Goal: Information Seeking & Learning: Find specific fact

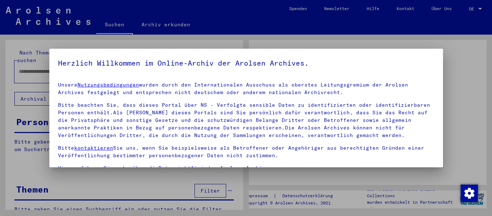
type input "**********"
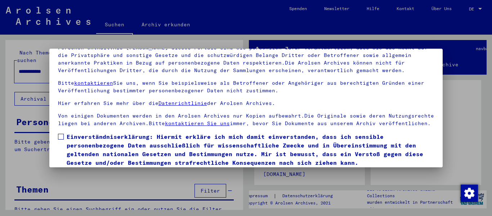
scroll to position [58, 0]
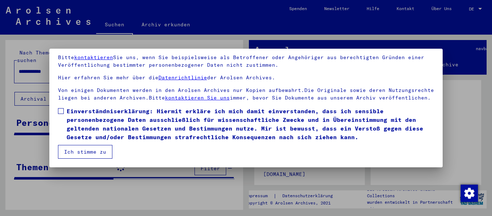
click at [61, 113] on span at bounding box center [61, 111] width 6 height 6
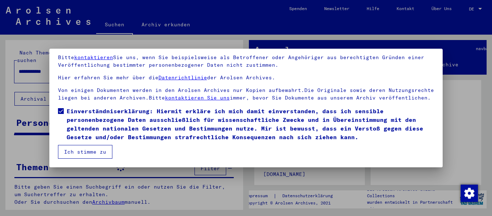
click at [81, 152] on button "Ich stimme zu" at bounding box center [85, 152] width 54 height 14
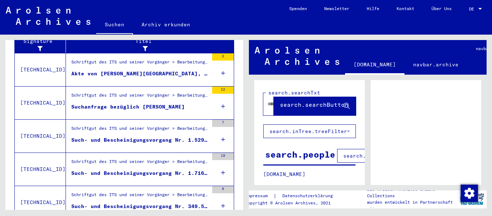
scroll to position [257, 0]
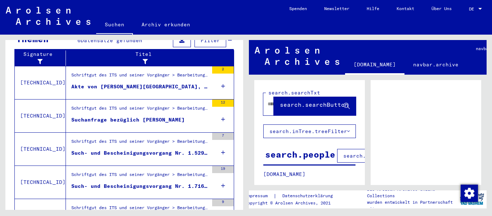
click at [221, 78] on icon at bounding box center [223, 86] width 4 height 25
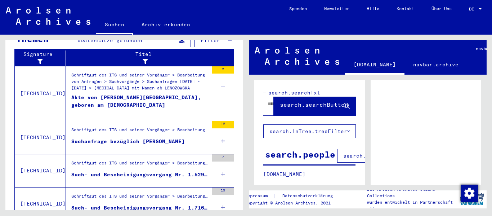
click at [141, 94] on div "Akte von [PERSON_NAME][GEOGRAPHIC_DATA], geboren am [DEMOGRAPHIC_DATA]" at bounding box center [139, 105] width 137 height 22
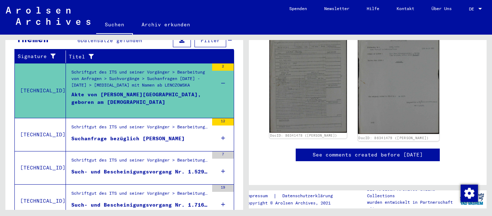
scroll to position [252, 0]
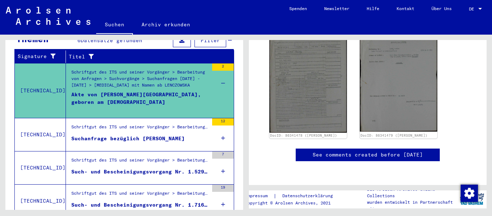
click at [217, 130] on div "Alle Ergebnisse anzeigen" at bounding box center [123, 129] width 219 height 21
click at [219, 130] on div "Alle Ergebnisse anzeigen" at bounding box center [123, 129] width 219 height 21
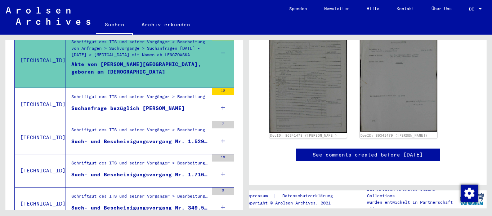
scroll to position [197, 0]
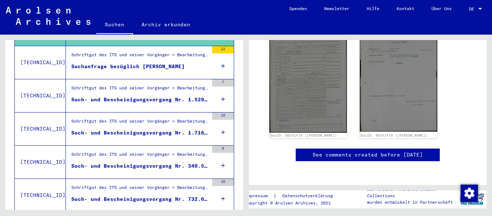
click at [217, 58] on div "Alle Ergebnisse anzeigen" at bounding box center [123, 57] width 219 height 21
click at [221, 92] on icon at bounding box center [223, 98] width 4 height 25
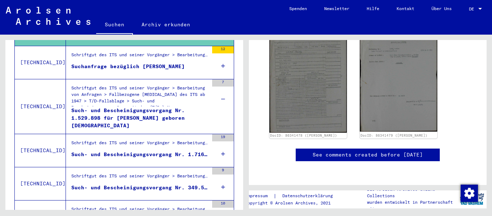
click at [221, 145] on icon at bounding box center [223, 153] width 4 height 25
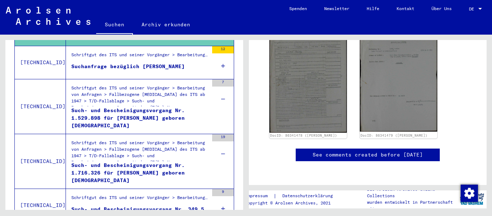
scroll to position [269, 0]
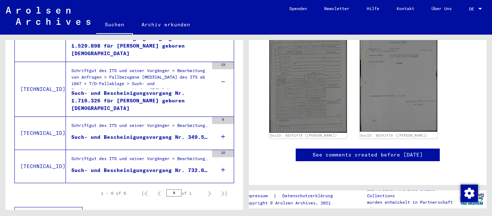
click at [221, 128] on icon at bounding box center [223, 136] width 4 height 25
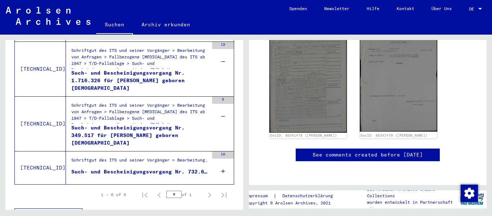
scroll to position [298, 0]
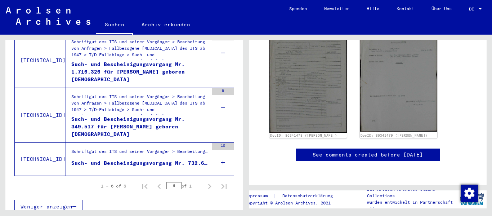
click at [215, 153] on div "10" at bounding box center [223, 159] width 22 height 32
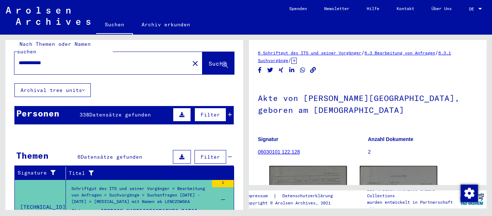
scroll to position [0, 0]
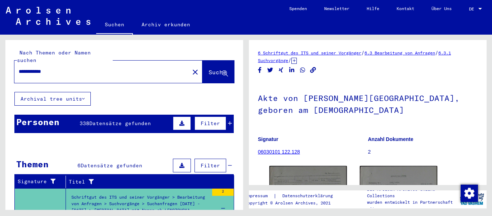
drag, startPoint x: 49, startPoint y: 64, endPoint x: 0, endPoint y: 74, distance: 49.5
click at [0, 72] on div "**********" at bounding box center [123, 122] width 246 height 175
click at [34, 70] on div "**********" at bounding box center [99, 71] width 171 height 16
click at [63, 56] on div "**********" at bounding box center [124, 66] width 220 height 34
click at [66, 68] on input "**********" at bounding box center [102, 72] width 166 height 8
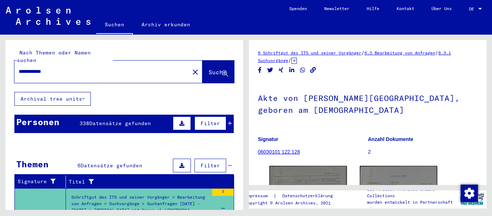
click at [67, 68] on input "**********" at bounding box center [102, 72] width 166 height 8
click at [228, 121] on icon at bounding box center [230, 123] width 4 height 5
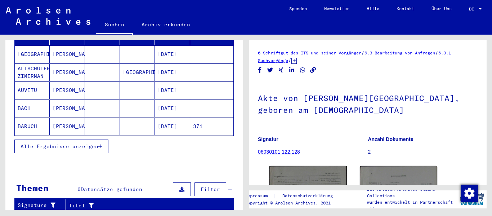
scroll to position [72, 0]
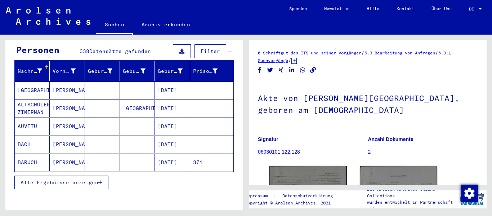
click at [59, 81] on mat-cell "[PERSON_NAME]" at bounding box center [67, 90] width 35 height 18
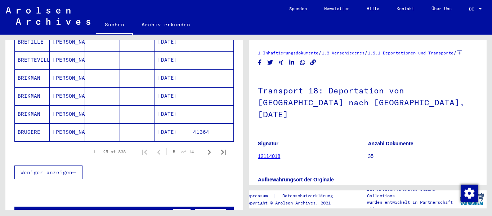
scroll to position [468, 0]
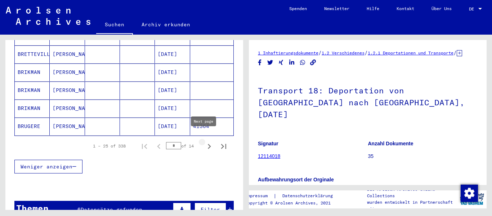
click at [207, 141] on icon "Next page" at bounding box center [209, 146] width 10 height 10
type input "*"
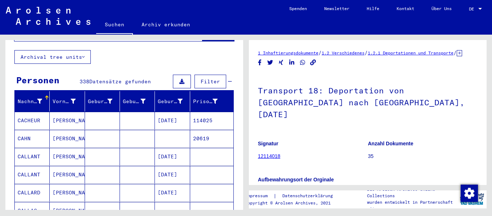
scroll to position [36, 0]
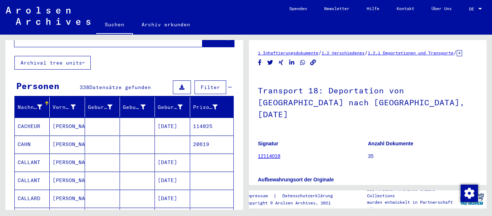
click at [201, 84] on span "Filter" at bounding box center [210, 87] width 19 height 6
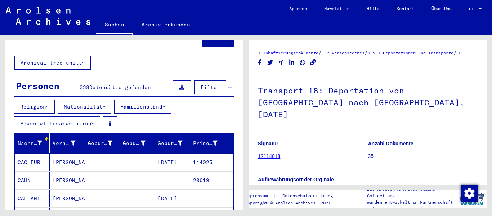
click at [85, 116] on button "Place of Incarceration" at bounding box center [57, 123] width 86 height 14
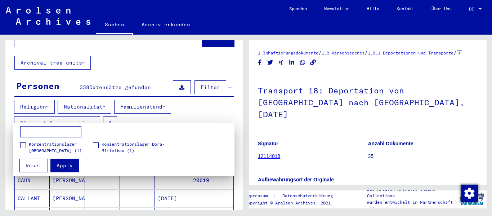
click at [51, 134] on input at bounding box center [50, 132] width 61 height 12
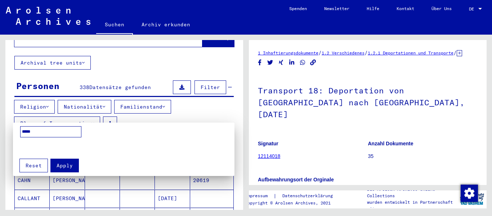
type input "*****"
click at [36, 166] on span "Reset" at bounding box center [34, 165] width 16 height 6
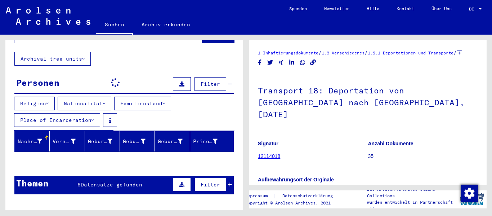
scroll to position [0, 0]
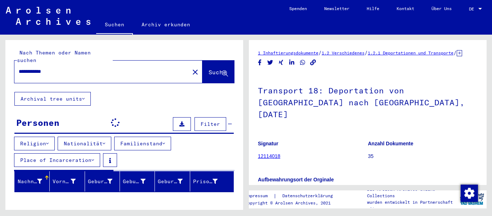
drag, startPoint x: 63, startPoint y: 66, endPoint x: 0, endPoint y: 64, distance: 63.1
click at [0, 64] on div "**********" at bounding box center [123, 122] width 246 height 175
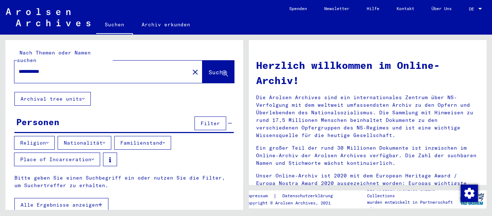
drag, startPoint x: 54, startPoint y: 71, endPoint x: 35, endPoint y: 73, distance: 19.2
click at [35, 74] on div "**********" at bounding box center [108, 72] width 188 height 22
drag, startPoint x: 57, startPoint y: 66, endPoint x: 0, endPoint y: 76, distance: 58.1
click at [0, 76] on div "**********" at bounding box center [123, 122] width 246 height 175
click at [34, 68] on input "**********" at bounding box center [100, 72] width 162 height 8
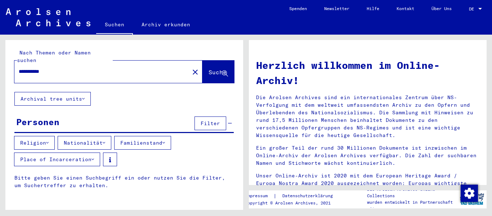
click at [202, 70] on button "Suche" at bounding box center [218, 72] width 32 height 22
click at [31, 68] on input "**********" at bounding box center [100, 72] width 162 height 8
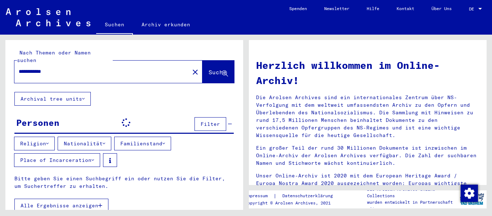
type input "**********"
click at [209, 68] on span "Suche" at bounding box center [218, 71] width 18 height 7
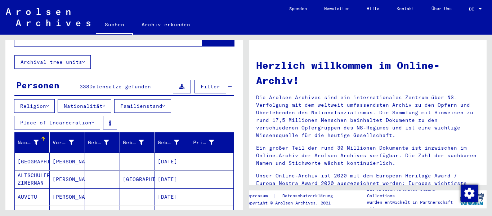
scroll to position [36, 0]
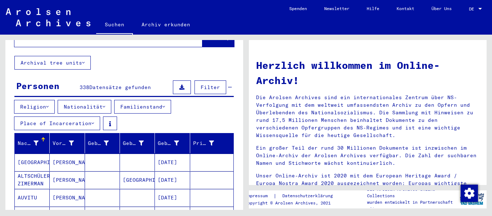
click at [165, 104] on icon at bounding box center [164, 106] width 3 height 5
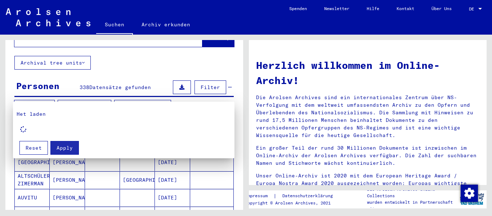
click at [177, 95] on div at bounding box center [246, 108] width 492 height 216
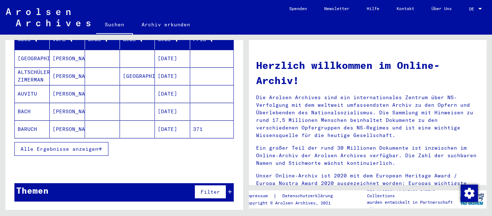
scroll to position [151, 0]
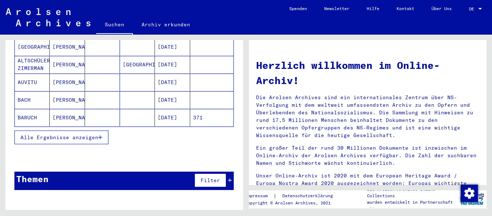
click at [88, 130] on button "Alle Ergebnisse anzeigen" at bounding box center [61, 137] width 94 height 14
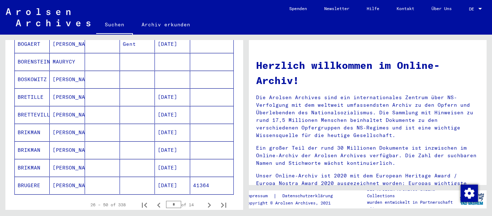
scroll to position [476, 0]
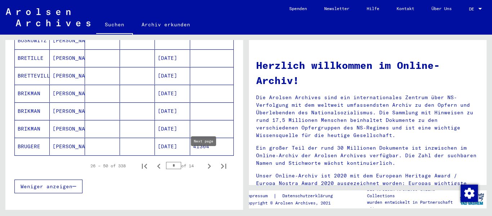
click at [204, 161] on icon "Next page" at bounding box center [209, 166] width 10 height 10
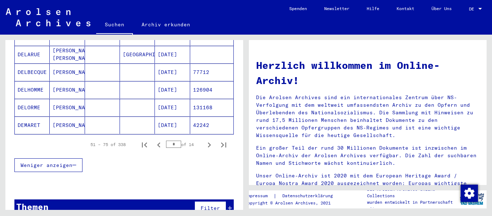
scroll to position [525, 0]
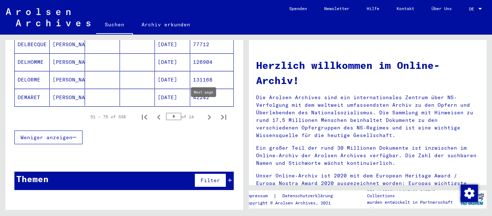
click at [204, 112] on icon "Next page" at bounding box center [209, 117] width 10 height 10
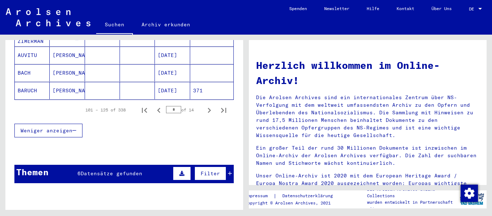
scroll to position [159, 0]
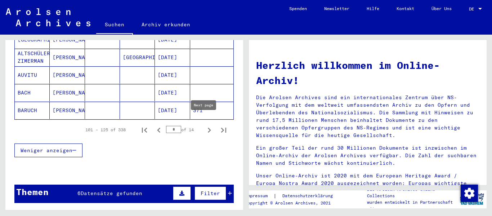
click at [209, 125] on icon "Next page" at bounding box center [209, 130] width 10 height 10
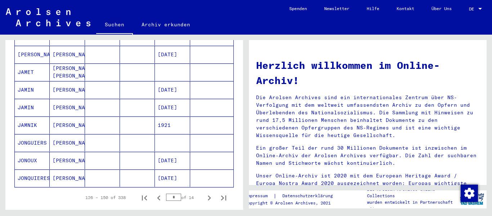
scroll to position [447, 0]
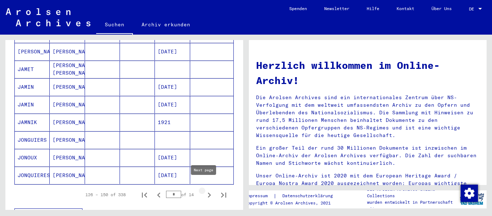
click at [209, 190] on icon "Next page" at bounding box center [209, 195] width 10 height 10
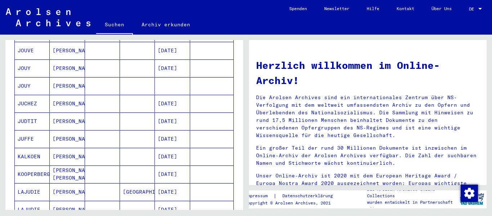
scroll to position [483, 0]
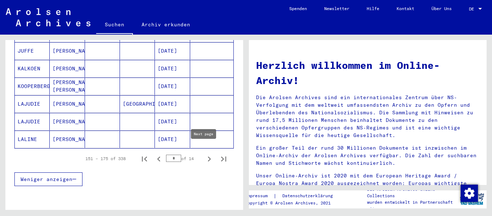
click at [205, 154] on icon "Next page" at bounding box center [209, 159] width 10 height 10
type input "*"
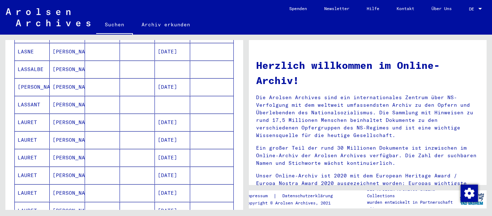
scroll to position [86, 0]
